Goal: Navigation & Orientation: Find specific page/section

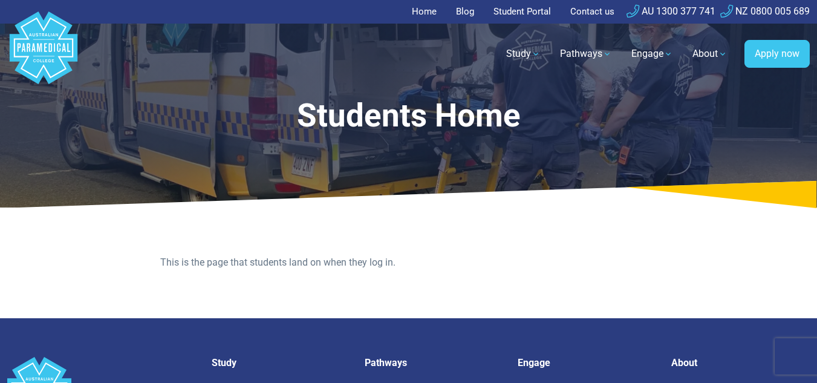
click at [540, 12] on link "Student Portal" at bounding box center [522, 12] width 72 height 24
